Goal: Task Accomplishment & Management: Complete application form

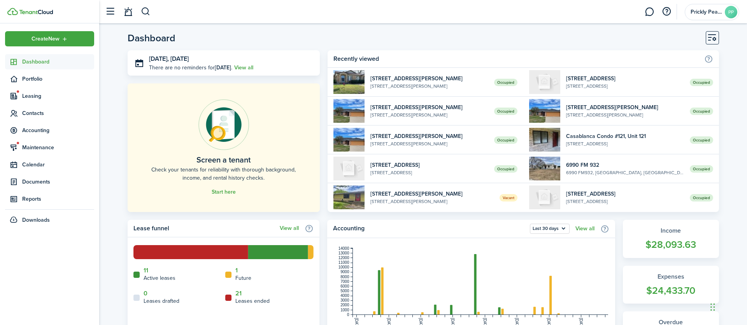
click at [650, 16] on link at bounding box center [649, 12] width 15 height 20
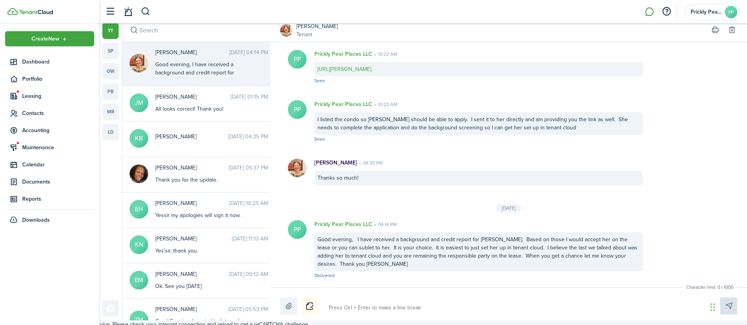
scroll to position [8, 0]
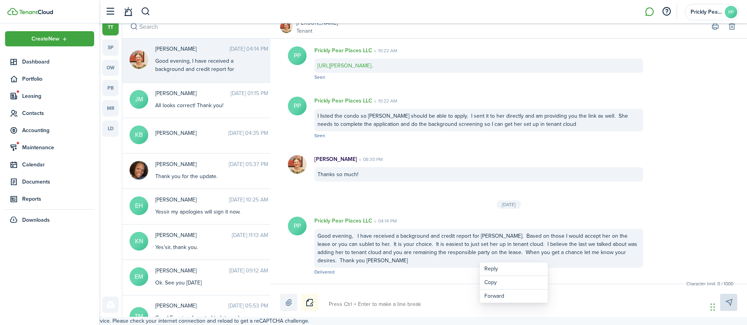
click at [465, 256] on div "Good evening, I have received a background and credit report for [PERSON_NAME].…" at bounding box center [478, 247] width 329 height 39
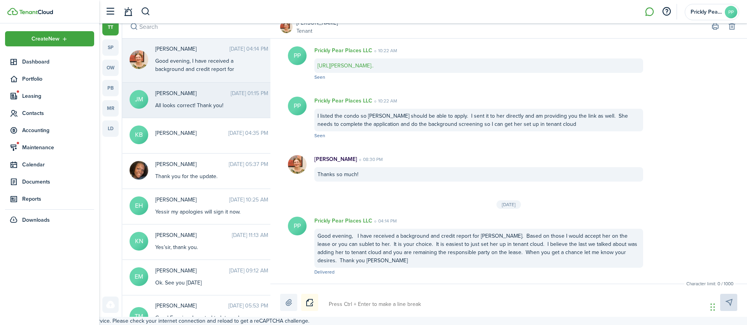
click at [174, 103] on div "All looks correct! Thank you!" at bounding box center [203, 105] width 97 height 8
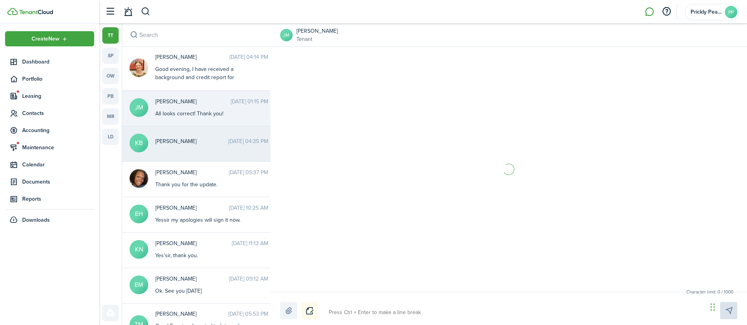
click at [182, 146] on div "[PERSON_NAME] [DATE] 04:35 PM" at bounding box center [211, 143] width 125 height 12
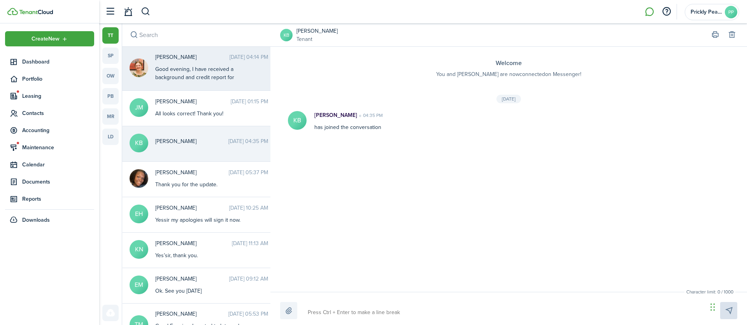
click at [210, 65] on div "Good evening, I have received a background and credit report for [PERSON_NAME].…" at bounding box center [203, 114] width 97 height 98
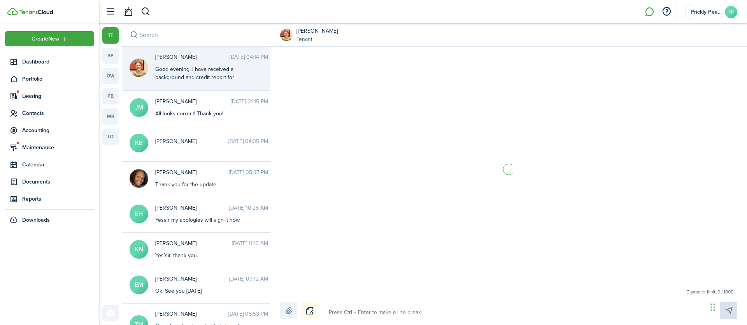
scroll to position [881, 0]
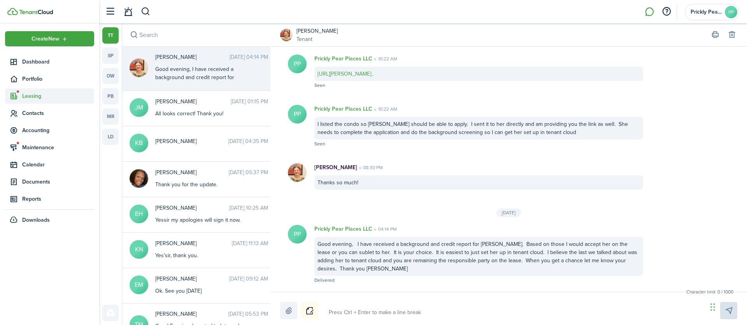
click at [23, 98] on span "Leasing" at bounding box center [58, 96] width 72 height 8
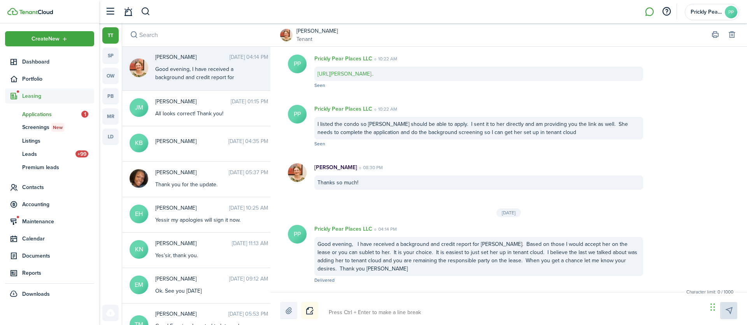
click at [40, 115] on span "Applications" at bounding box center [51, 114] width 59 height 8
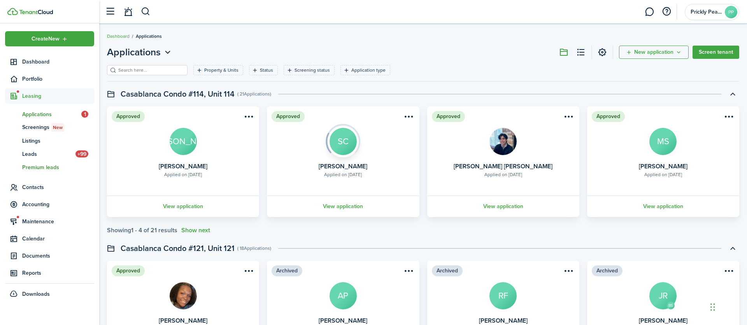
click at [46, 160] on link "pl Premium leads" at bounding box center [49, 166] width 89 height 13
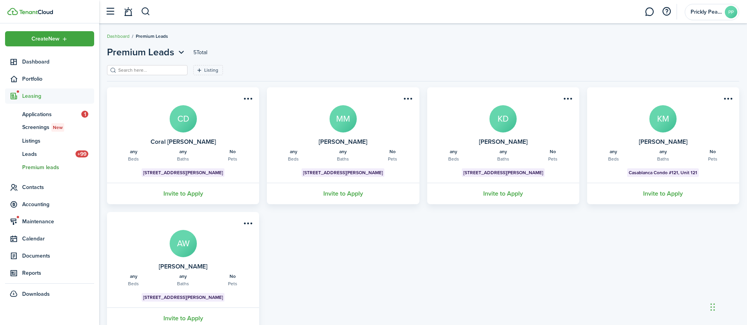
click at [33, 165] on span "Premium leads" at bounding box center [58, 167] width 72 height 8
click at [41, 168] on span "Premium leads" at bounding box center [58, 167] width 72 height 8
click at [25, 166] on span "Premium leads" at bounding box center [58, 167] width 72 height 8
click at [28, 152] on span "Leads" at bounding box center [48, 154] width 53 height 8
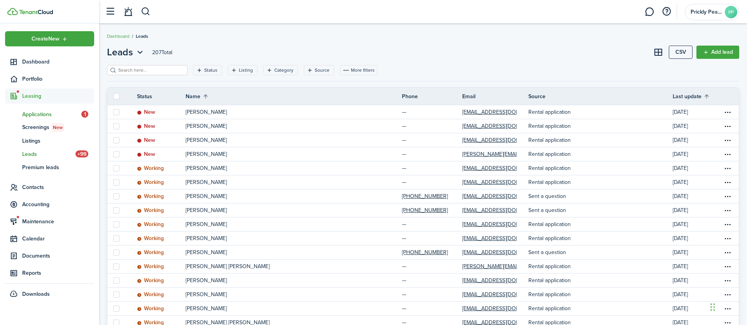
click at [32, 115] on span "Applications" at bounding box center [51, 114] width 59 height 8
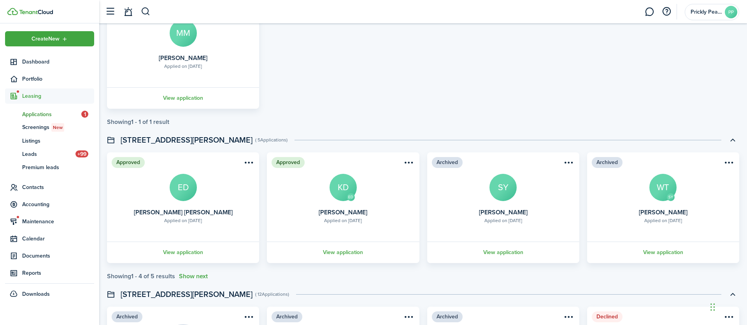
scroll to position [495, 0]
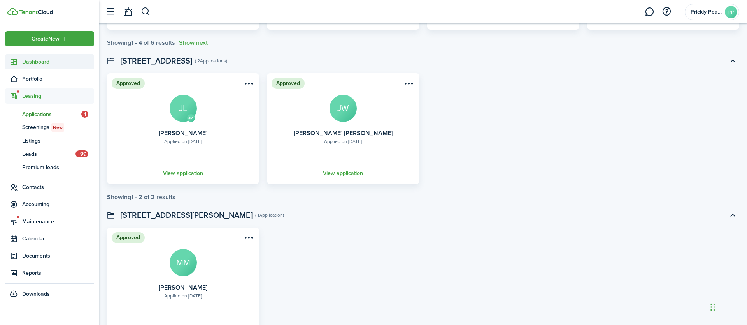
click at [36, 63] on span "Dashboard" at bounding box center [58, 62] width 72 height 8
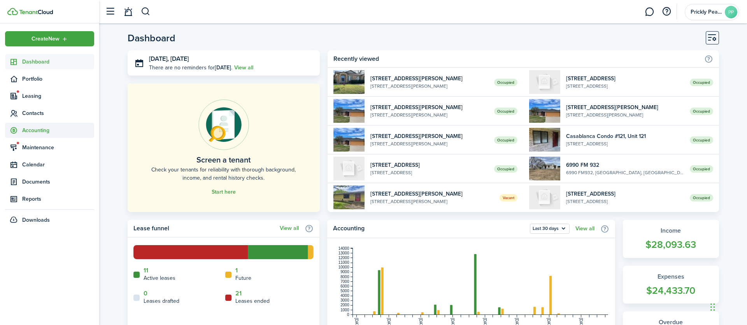
click at [44, 133] on span "Accounting" at bounding box center [58, 130] width 72 height 8
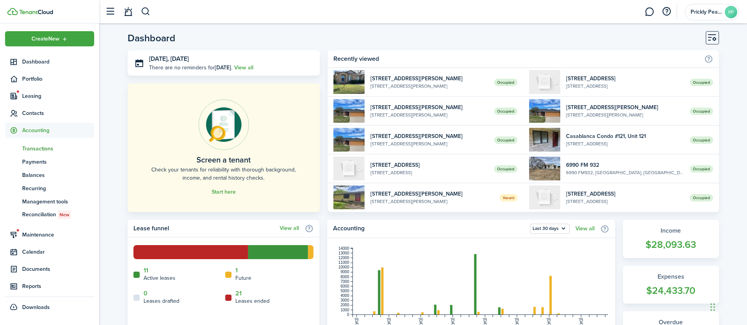
click at [37, 148] on span "Transactions" at bounding box center [58, 148] width 72 height 8
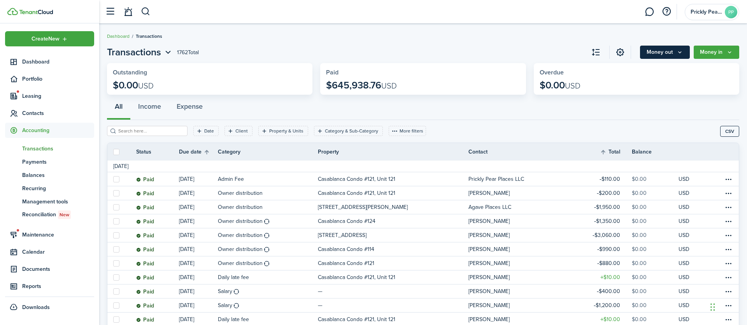
click at [671, 56] on button "Money out" at bounding box center [665, 52] width 50 height 13
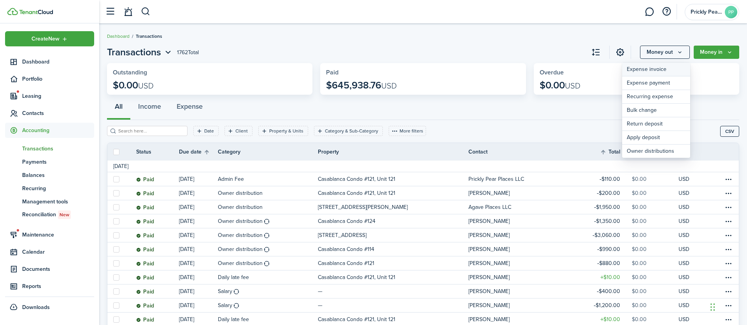
click at [652, 73] on link "Expense invoice" at bounding box center [656, 70] width 68 height 14
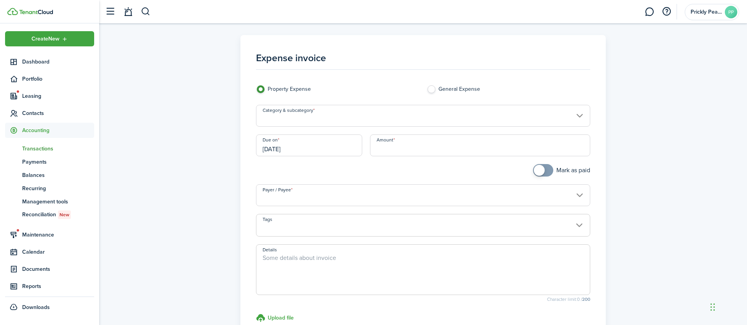
click at [418, 123] on input "Category & subcategory" at bounding box center [423, 116] width 335 height 22
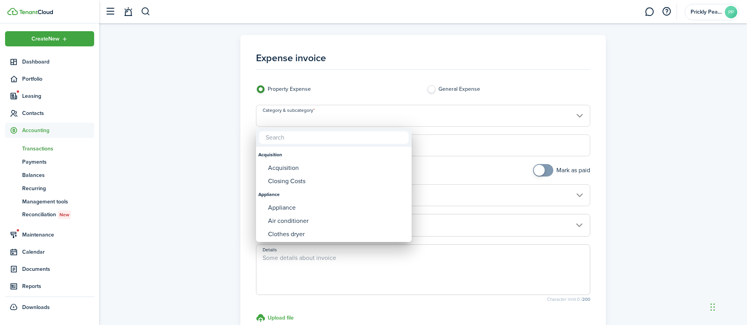
click at [346, 98] on div at bounding box center [374, 162] width 872 height 449
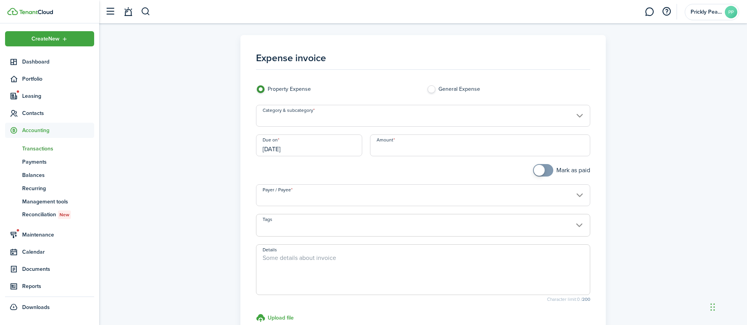
click at [431, 89] on label "General Expense" at bounding box center [508, 91] width 163 height 12
radio input "false"
radio input "true"
click at [304, 117] on input "General Expense" at bounding box center [423, 116] width 335 height 22
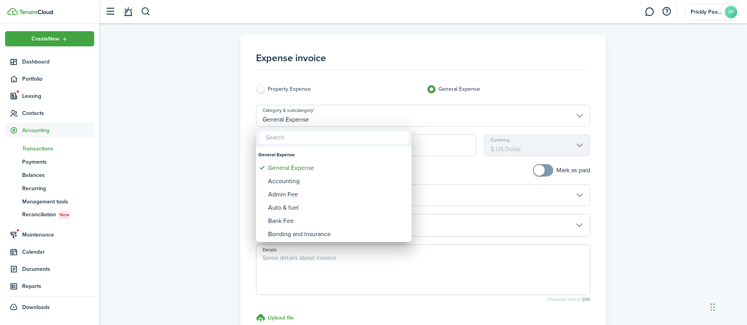
click at [335, 79] on div at bounding box center [374, 162] width 872 height 449
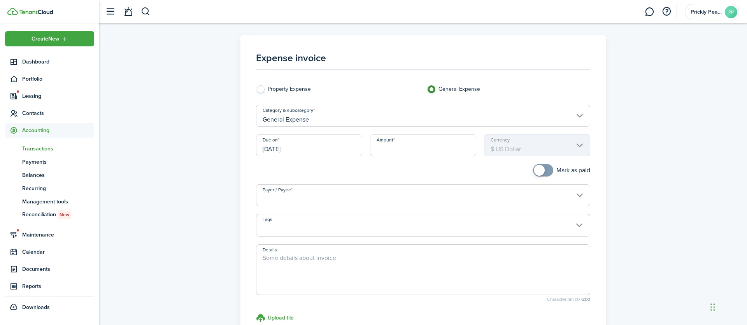
click at [303, 91] on label "Property Expense" at bounding box center [337, 91] width 163 height 12
radio input "true"
click at [564, 72] on panel-main-body "Expense invoice Property Expense General Expense Category & subcategory Due on …" at bounding box center [423, 189] width 350 height 293
